Goal: Transaction & Acquisition: Purchase product/service

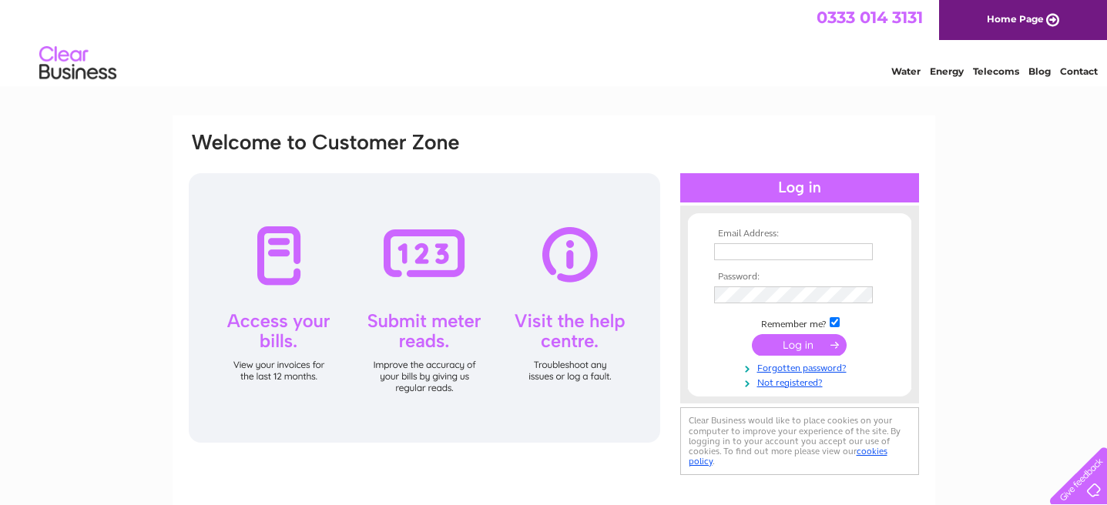
type input "liamlopez7@hotmail.com"
click at [791, 351] on input "submit" at bounding box center [799, 345] width 95 height 22
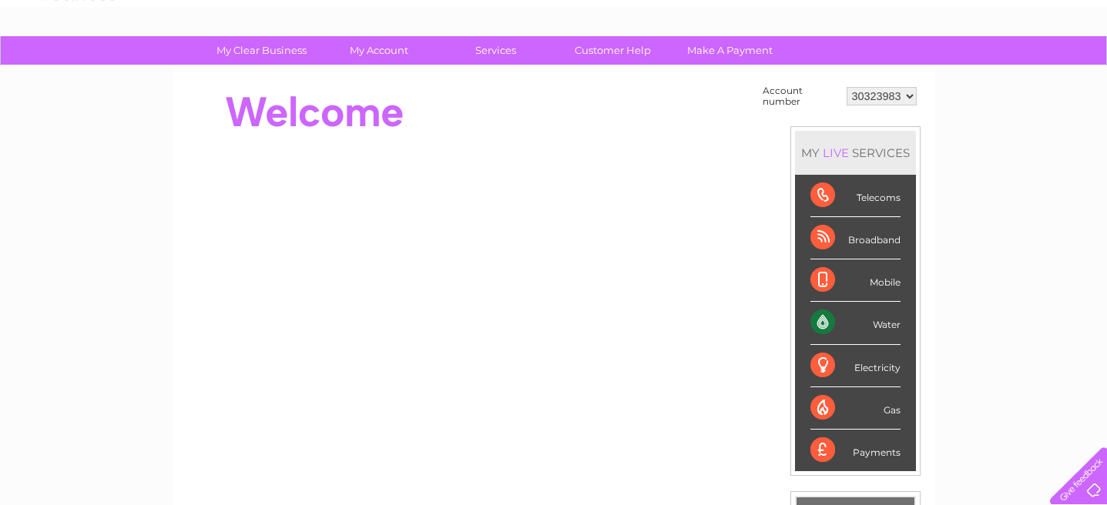
scroll to position [80, 0]
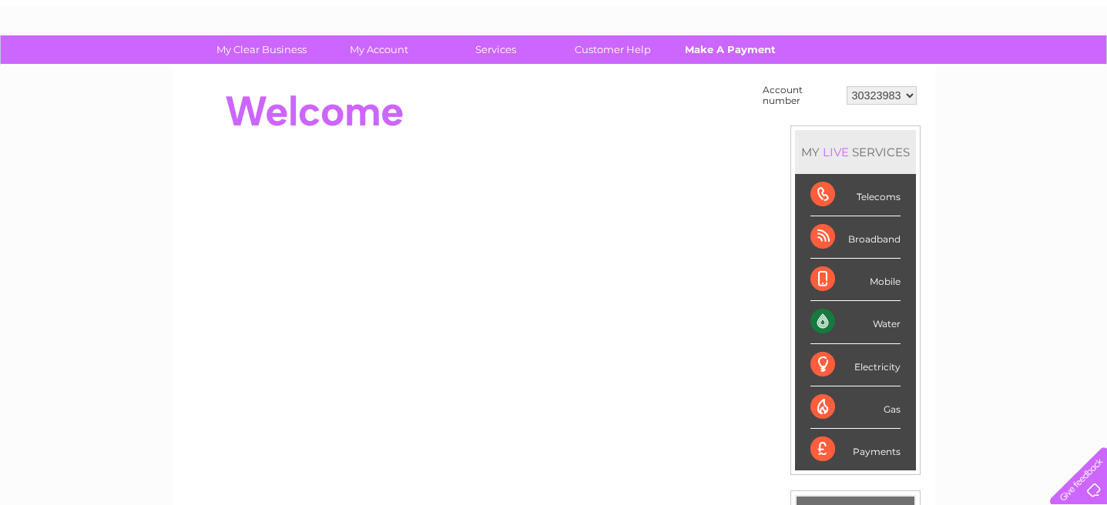
click at [709, 43] on link "Make A Payment" at bounding box center [729, 49] width 127 height 29
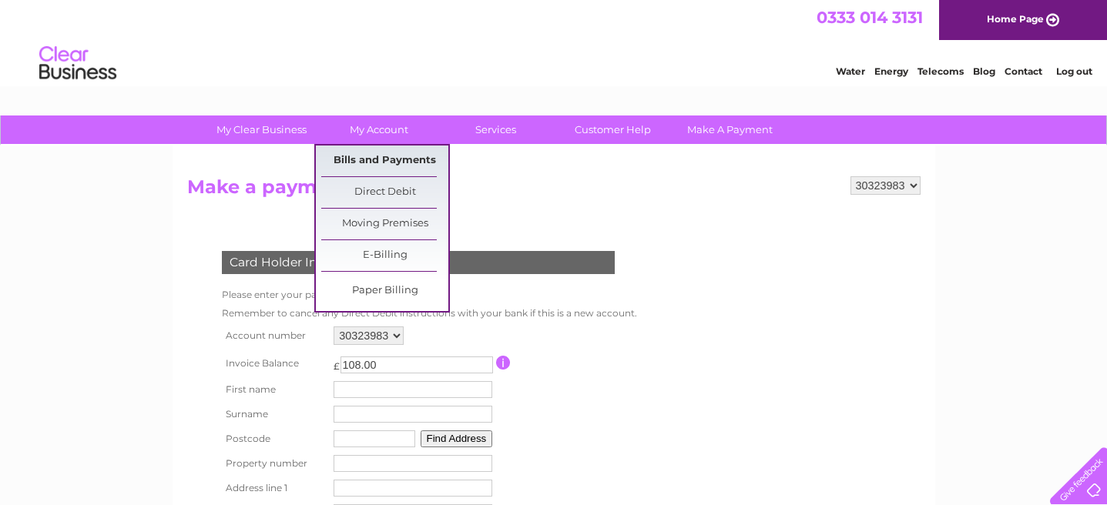
click at [378, 162] on link "Bills and Payments" at bounding box center [384, 161] width 127 height 31
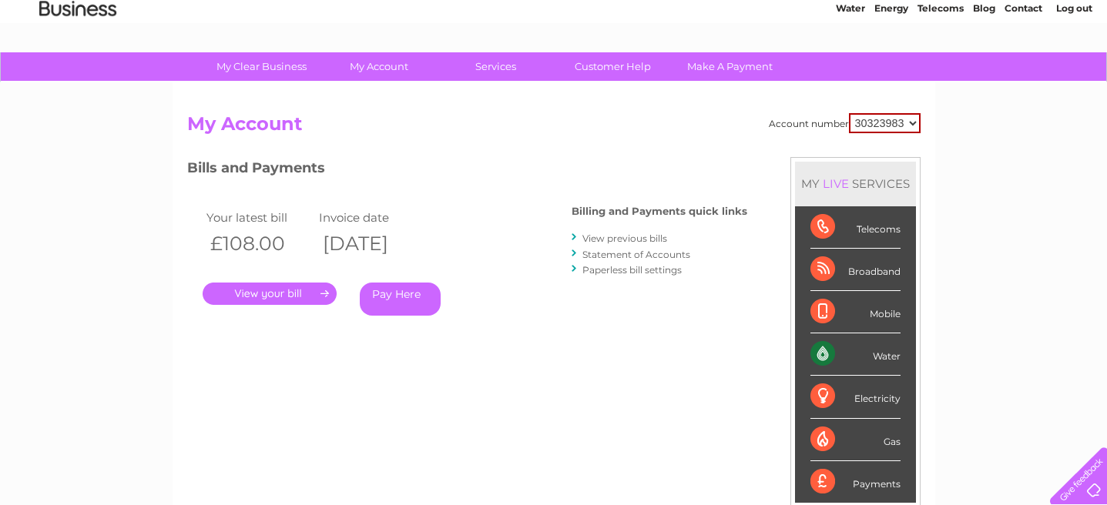
scroll to position [65, 0]
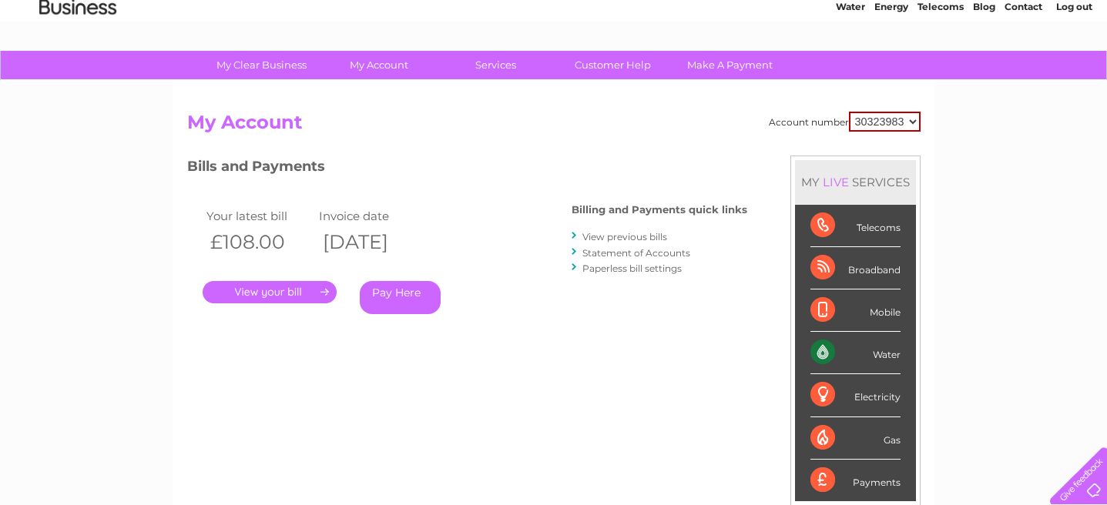
click at [279, 287] on link "." at bounding box center [270, 292] width 134 height 22
